Goal: Information Seeking & Learning: Learn about a topic

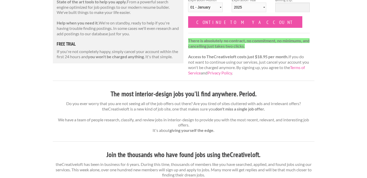
scroll to position [98, 0]
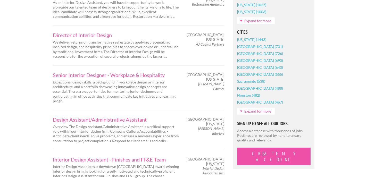
scroll to position [419, 0]
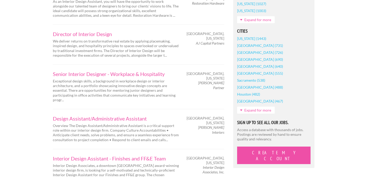
drag, startPoint x: 224, startPoint y: 118, endPoint x: 219, endPoint y: 122, distance: 5.9
click at [219, 122] on div "Design Assistant/Administrative Assistant Overview The Design Assistant/Adminis…" at bounding box center [138, 129] width 180 height 26
drag, startPoint x: 225, startPoint y: 120, endPoint x: 194, endPoint y: 119, distance: 31.2
click at [194, 119] on div "Brentwood, Tennessee Sharlo Davis Interiors" at bounding box center [205, 125] width 45 height 19
click at [190, 121] on div "Design Assistant/Administrative Assistant Overview The Design Assistant/Adminis…" at bounding box center [138, 129] width 180 height 26
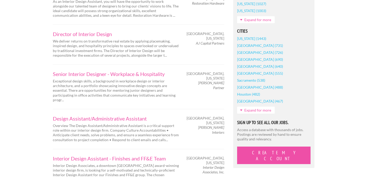
drag, startPoint x: 191, startPoint y: 120, endPoint x: 225, endPoint y: 120, distance: 33.5
click at [225, 120] on div "Brentwood, Tennessee Sharlo Davis Interiors" at bounding box center [205, 125] width 45 height 19
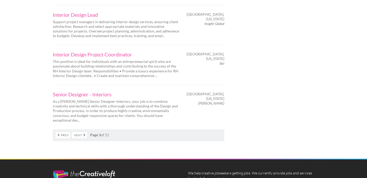
scroll to position [874, 0]
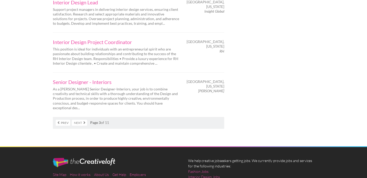
click at [76, 120] on link "Next" at bounding box center [79, 123] width 15 height 6
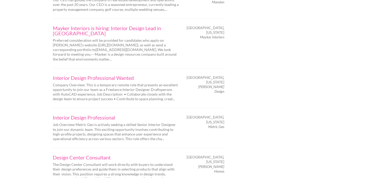
scroll to position [814, 0]
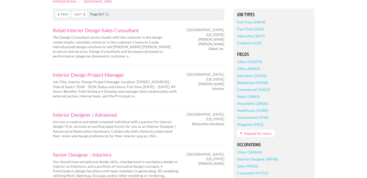
scroll to position [126, 0]
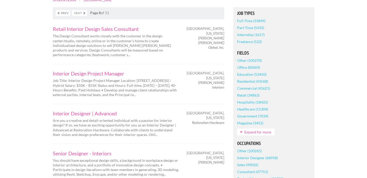
click at [198, 84] on em "Sandra Britt Interiors" at bounding box center [211, 84] width 26 height 9
drag, startPoint x: 193, startPoint y: 83, endPoint x: 224, endPoint y: 84, distance: 30.1
click at [224, 84] on em "Sandra Britt Interiors" at bounding box center [211, 84] width 26 height 9
copy em "Sandra Britt Interiors"
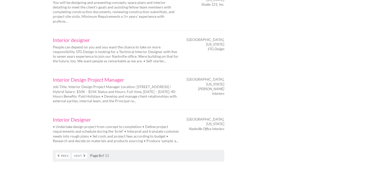
scroll to position [846, 0]
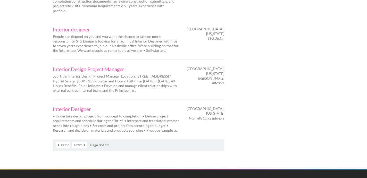
click at [80, 142] on link "Next" at bounding box center [79, 145] width 15 height 6
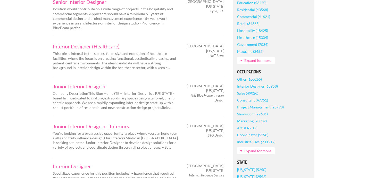
scroll to position [198, 0]
click at [82, 83] on link "Junior Interior Designer" at bounding box center [116, 85] width 126 height 5
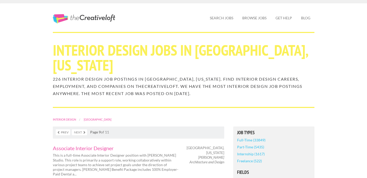
scroll to position [0, 0]
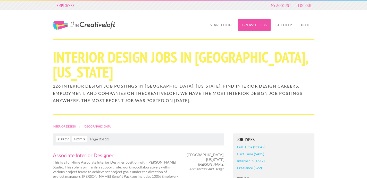
click at [247, 27] on link "Browse Jobs" at bounding box center [254, 25] width 32 height 12
